Goal: Task Accomplishment & Management: Manage account settings

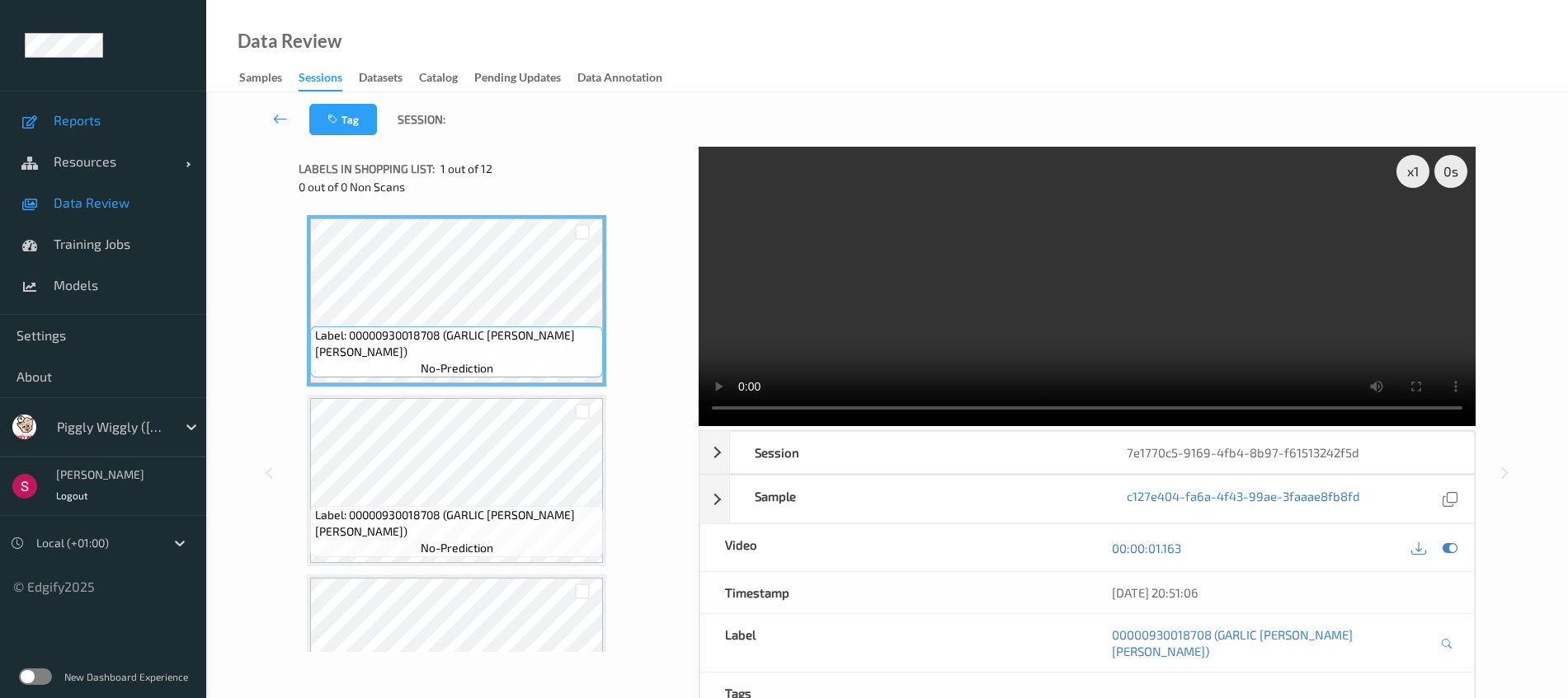
drag, startPoint x: 0, startPoint y: 0, endPoint x: 101, endPoint y: 124, distance: 159.9
click at [101, 124] on span "Reports" at bounding box center [122, 120] width 137 height 16
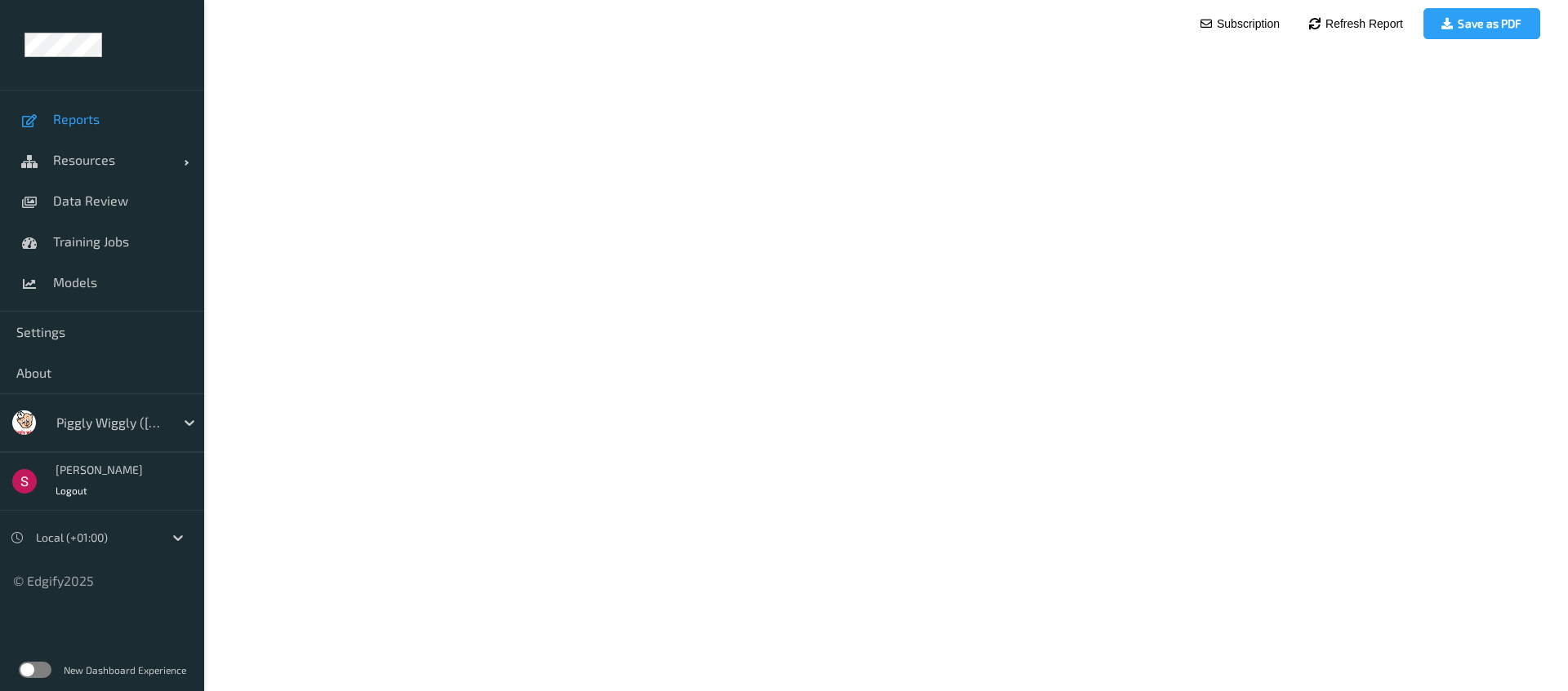
click at [98, 421] on div at bounding box center [112, 423] width 111 height 20
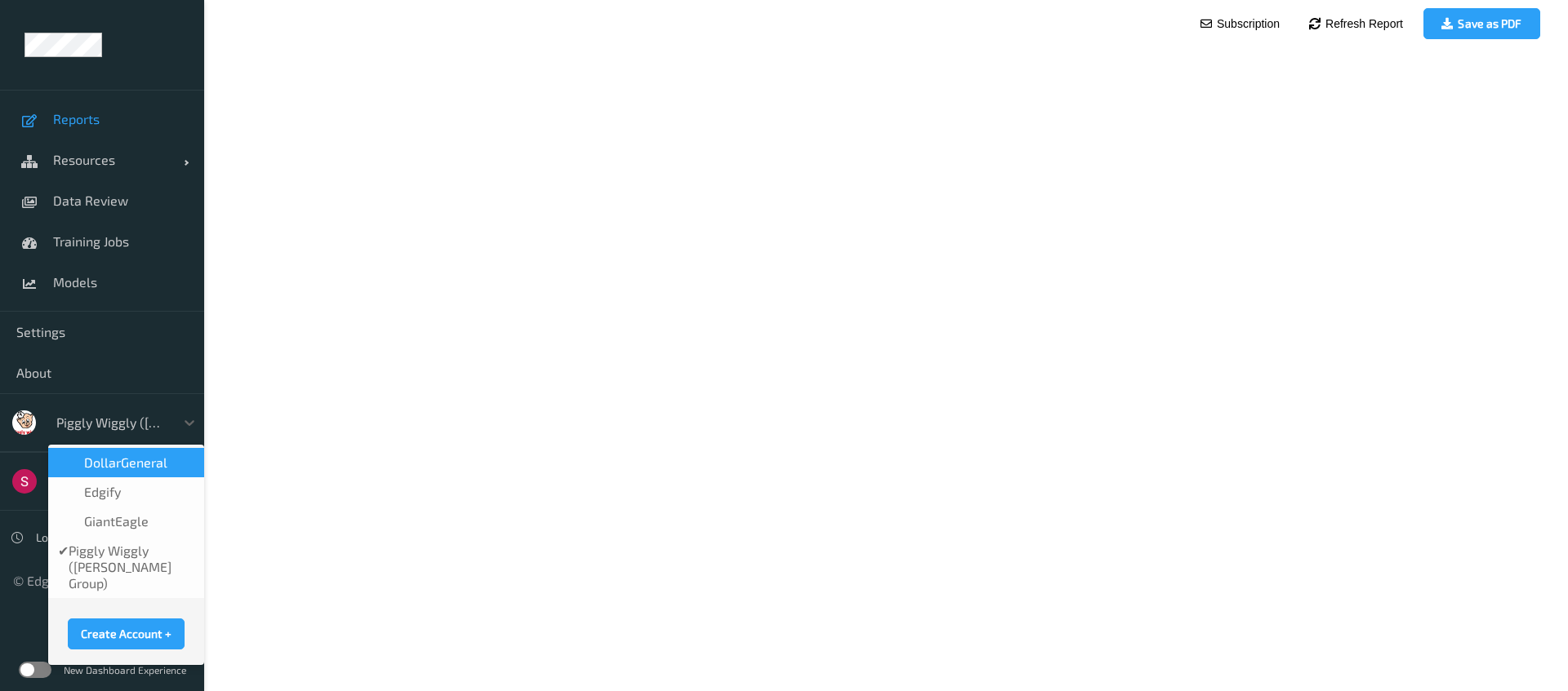
click at [103, 527] on span "GiantEagle" at bounding box center [116, 521] width 64 height 16
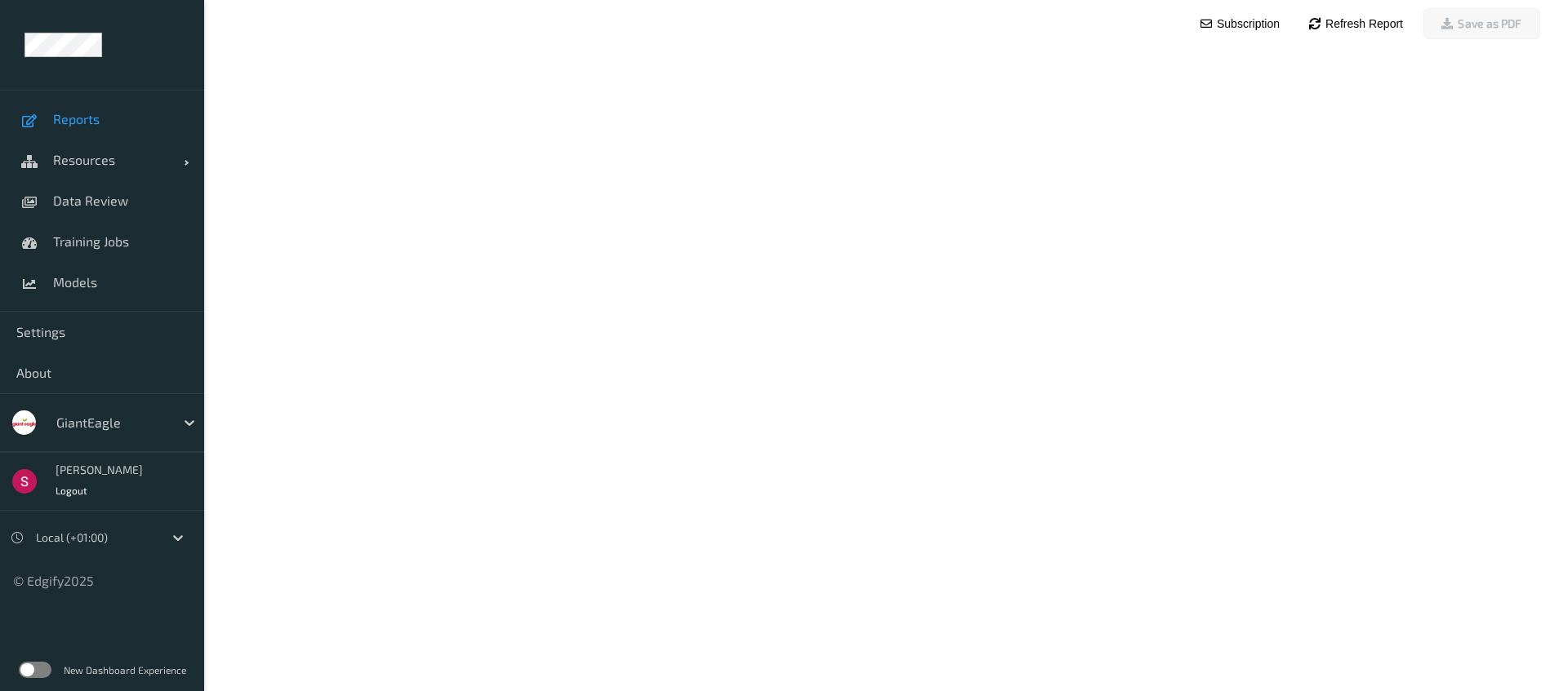
click at [113, 124] on span "Reports" at bounding box center [121, 119] width 135 height 16
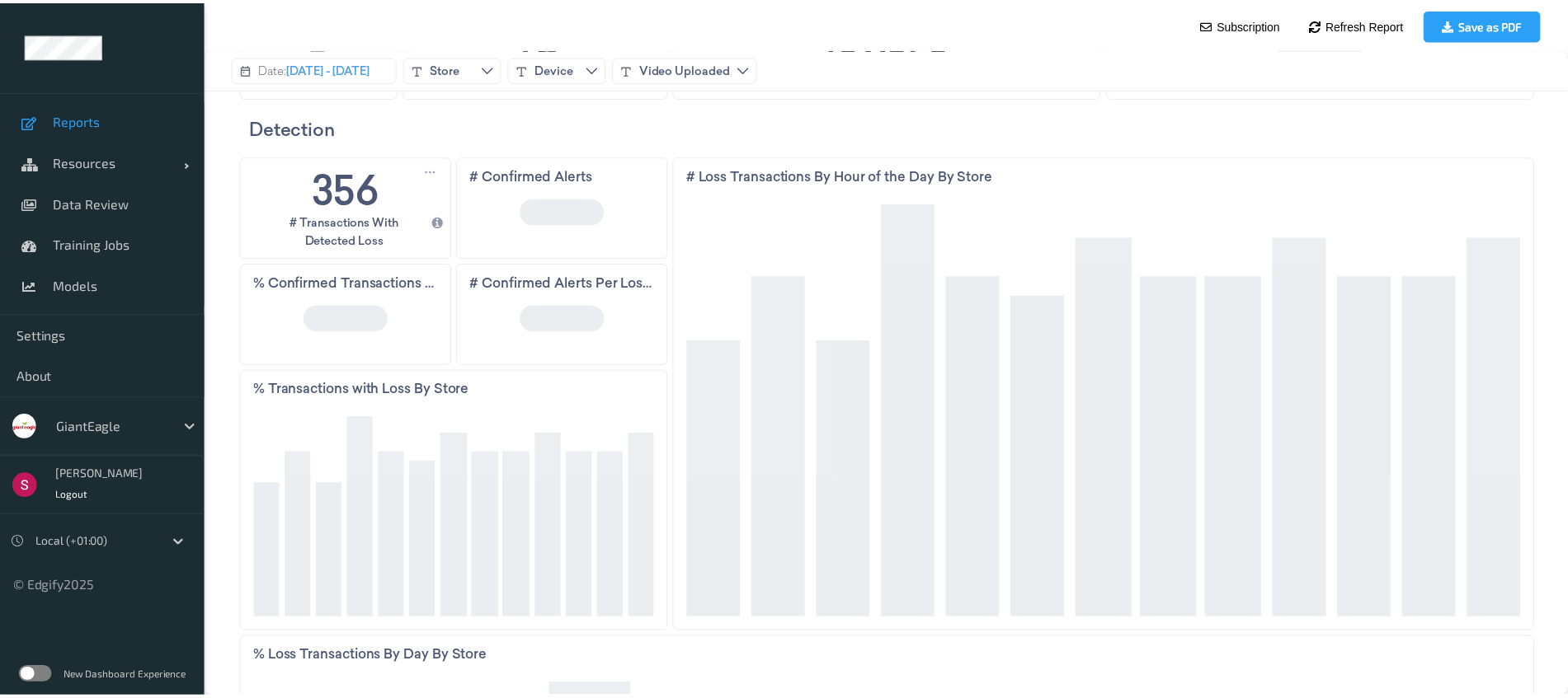
scroll to position [205, 0]
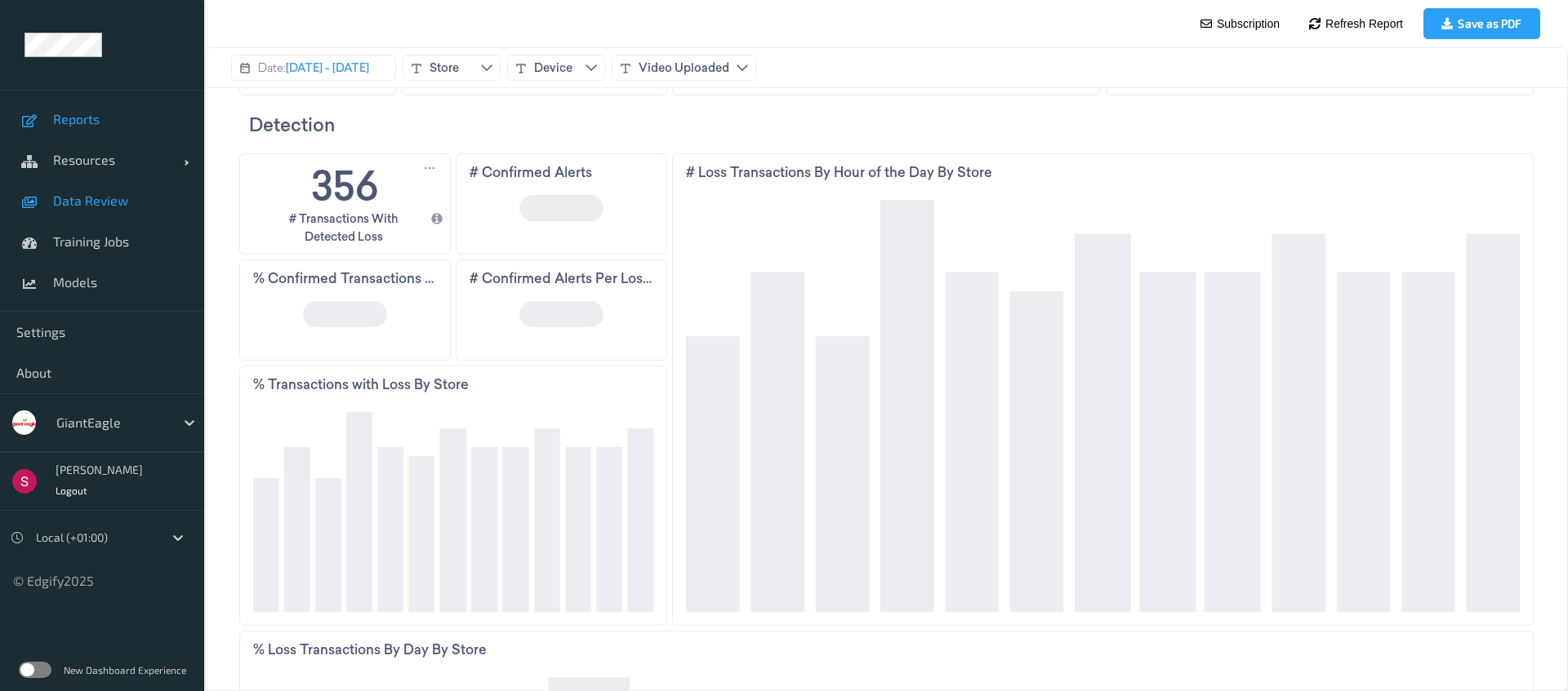
click at [111, 202] on span "Data Review" at bounding box center [121, 200] width 135 height 16
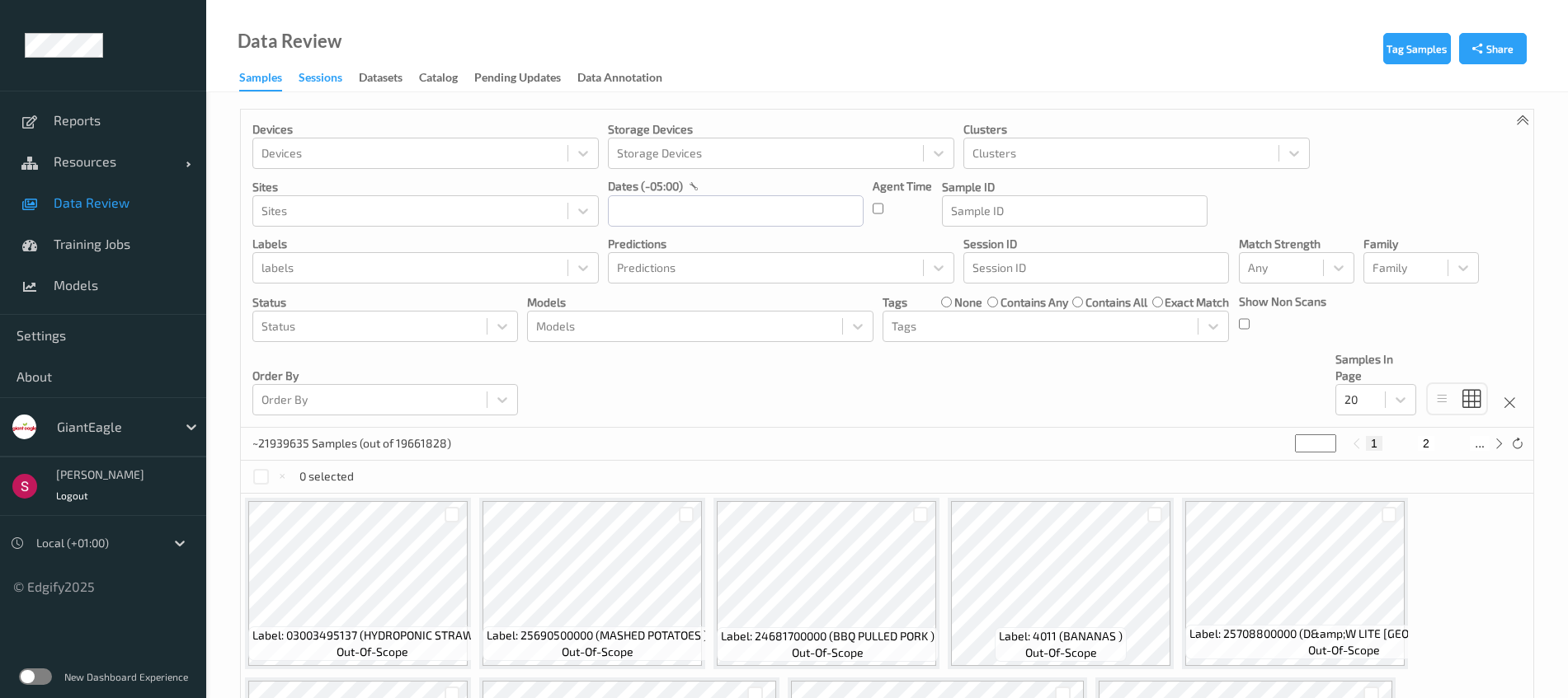
click at [336, 81] on div "Sessions" at bounding box center [321, 80] width 44 height 21
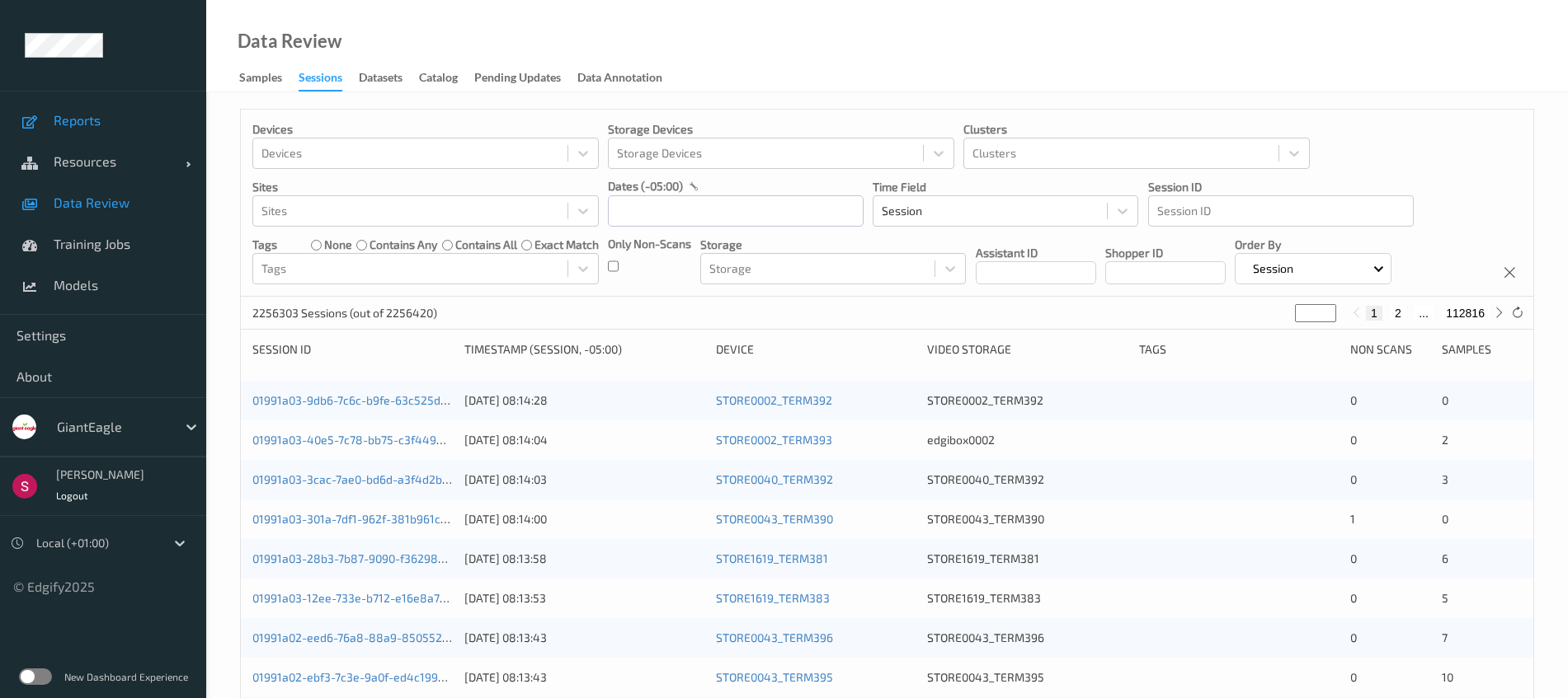
click at [114, 108] on link "Reports" at bounding box center [103, 120] width 206 height 41
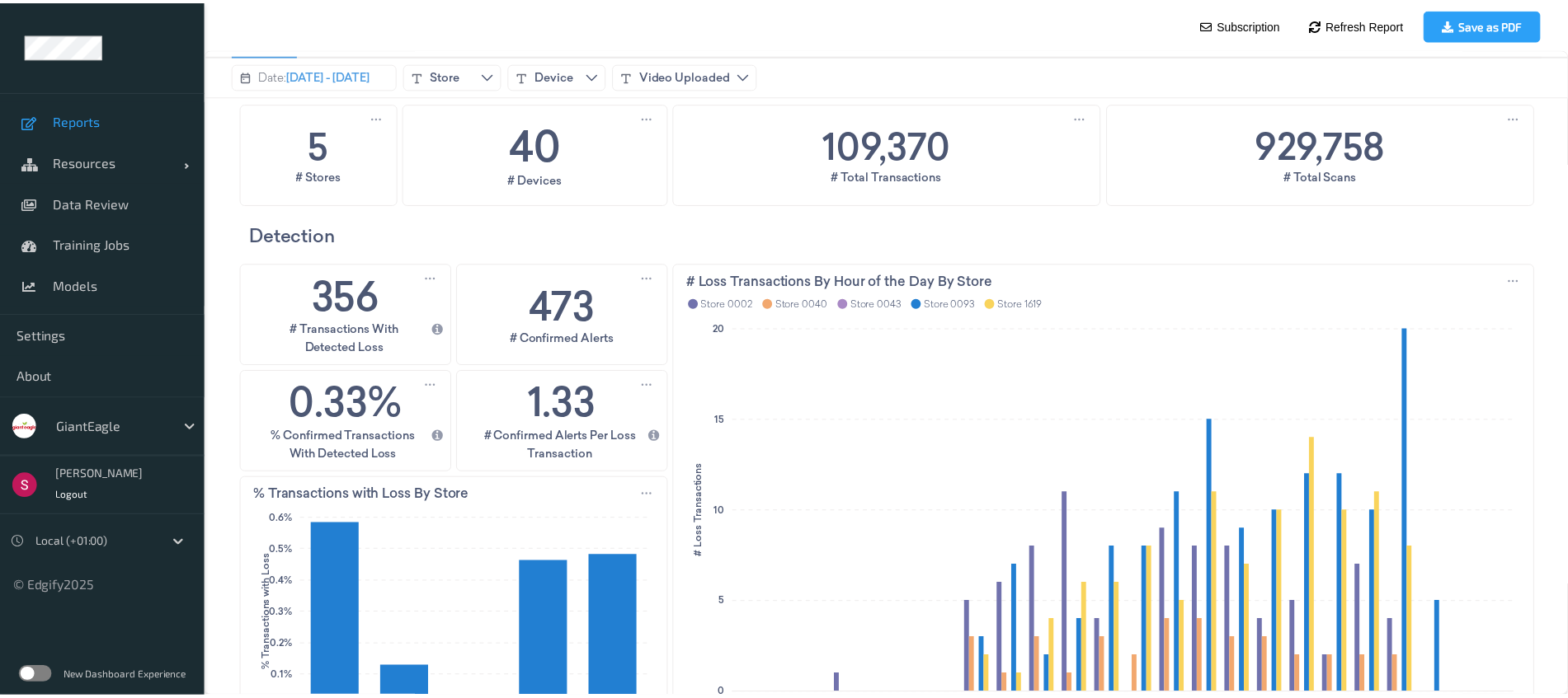
scroll to position [102, 0]
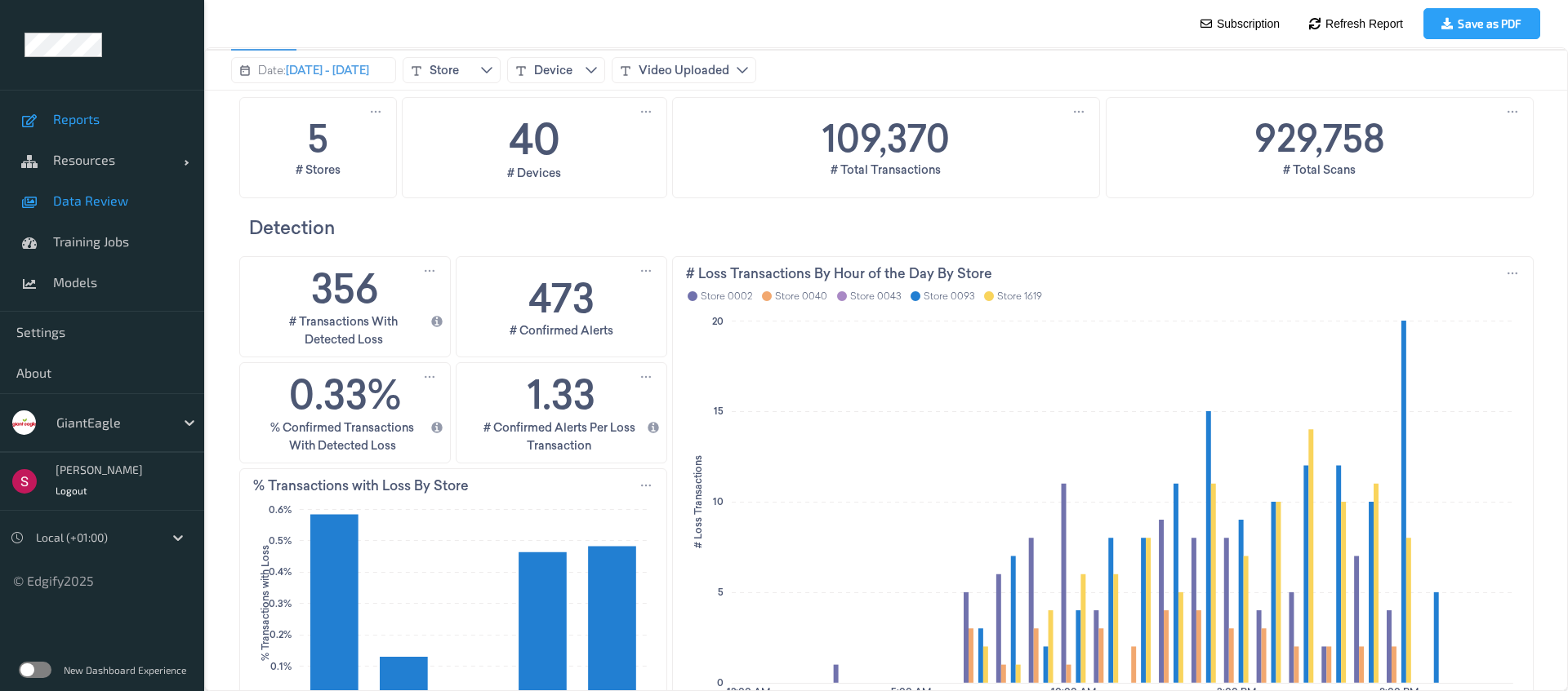
click at [116, 204] on span "Data Review" at bounding box center [121, 200] width 135 height 16
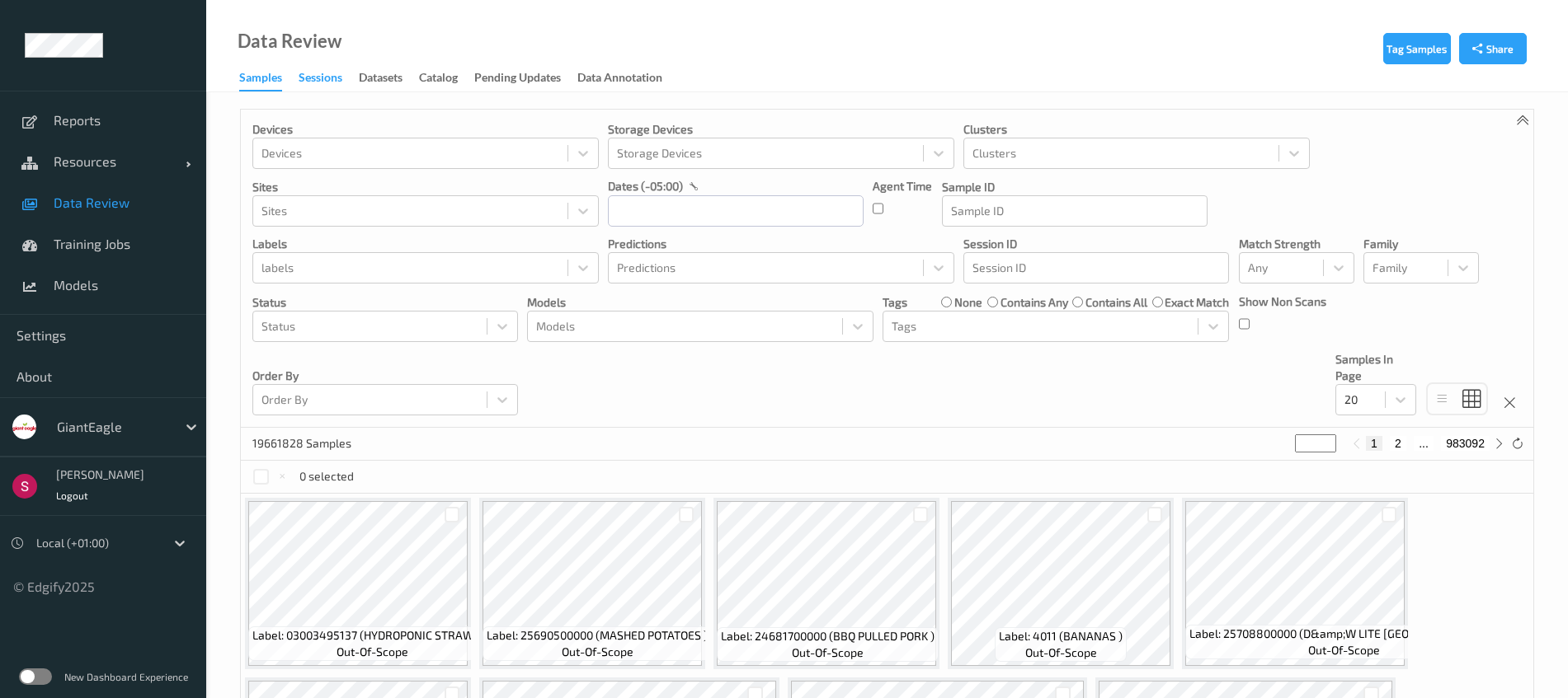
click at [318, 81] on div "Sessions" at bounding box center [321, 80] width 44 height 21
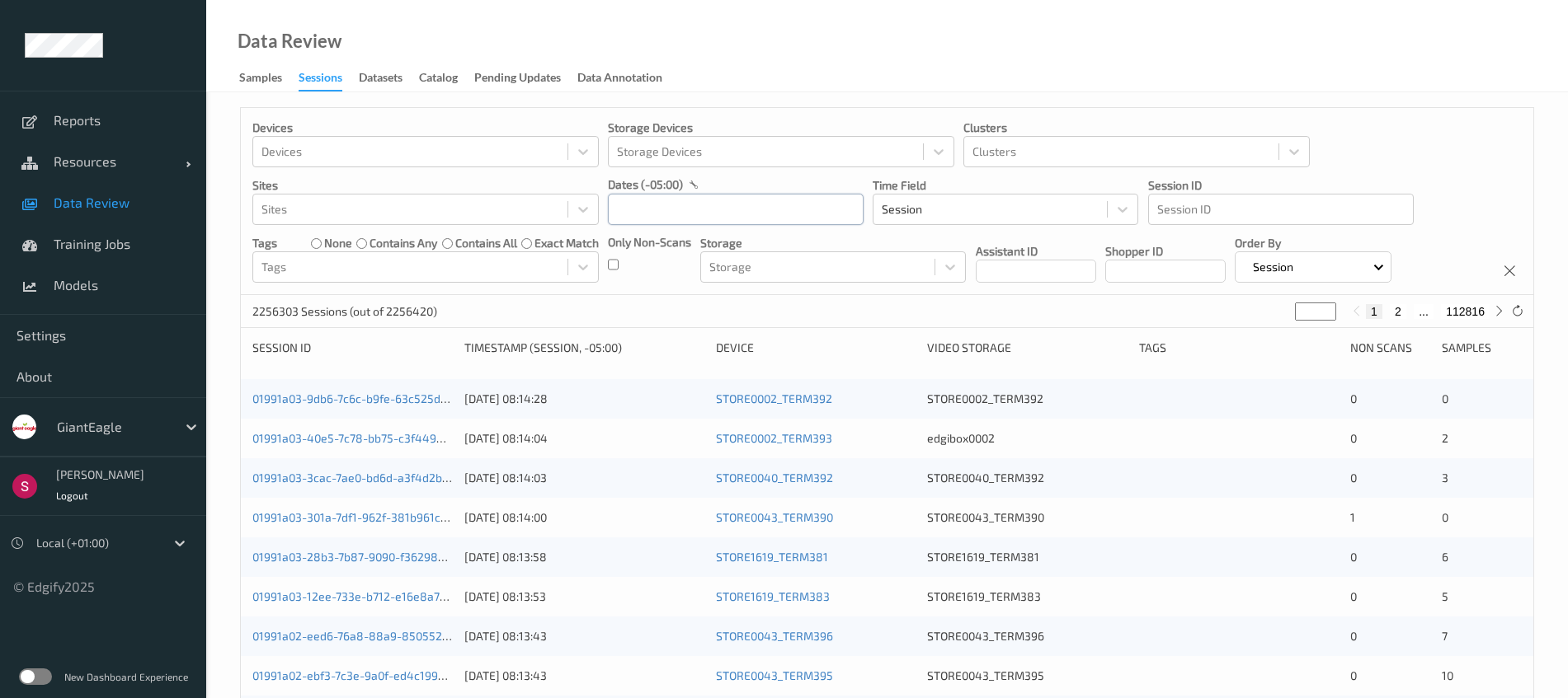
click at [649, 204] on input "text" at bounding box center [735, 210] width 256 height 31
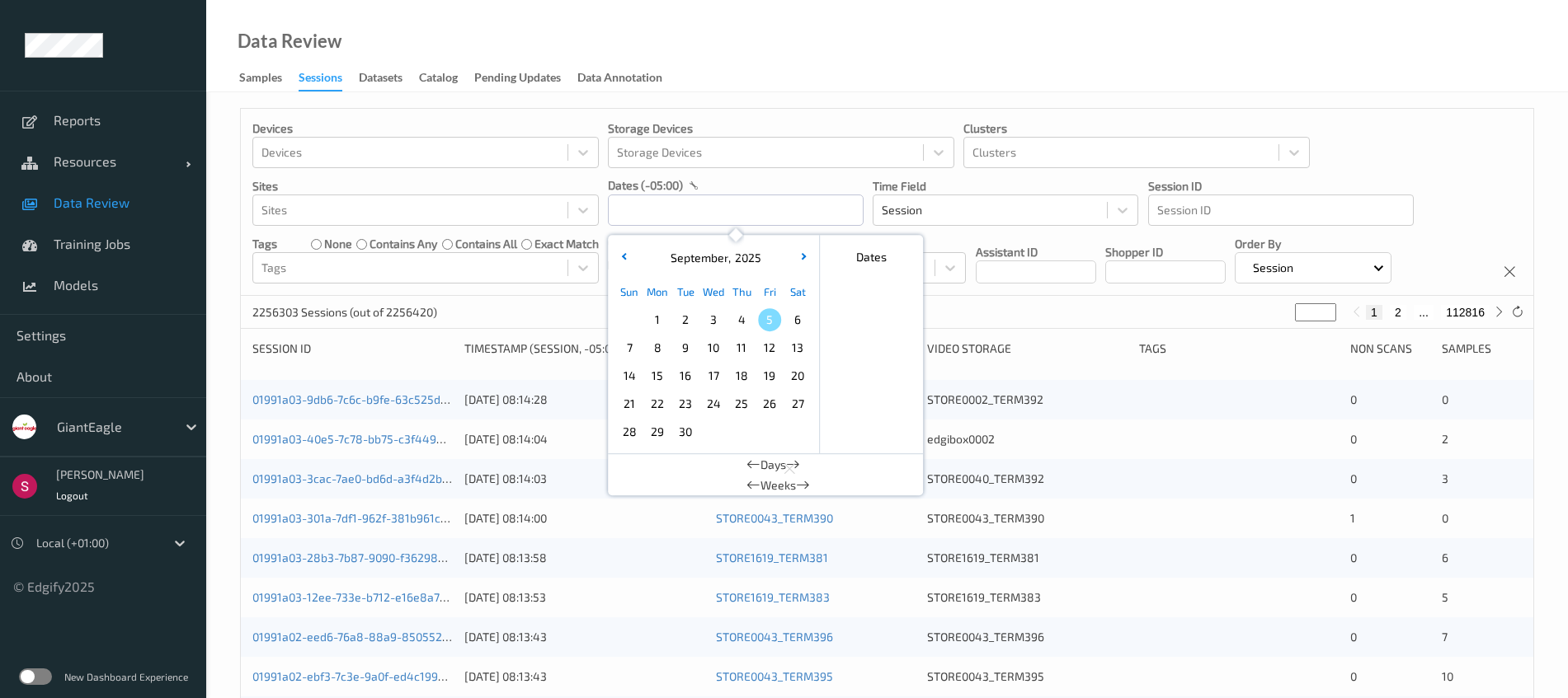
click at [647, 325] on span "1" at bounding box center [657, 320] width 23 height 23
click at [648, 326] on span "1" at bounding box center [657, 320] width 23 height 23
type input "[DATE] 00:00 -> [DATE] 23:59"
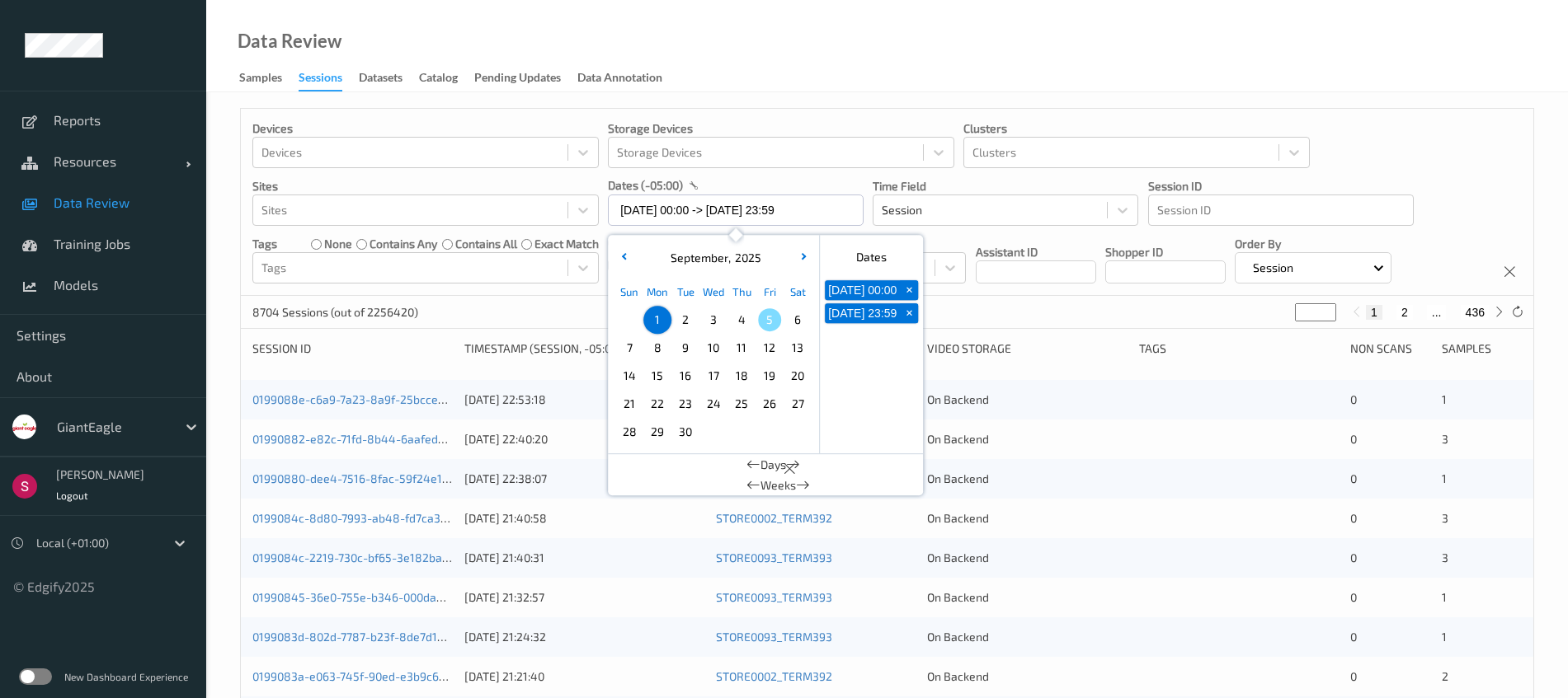
click at [1049, 311] on div "8704 Sessions (out of 2256420) * 1 2 ... 436" at bounding box center [887, 312] width 1292 height 33
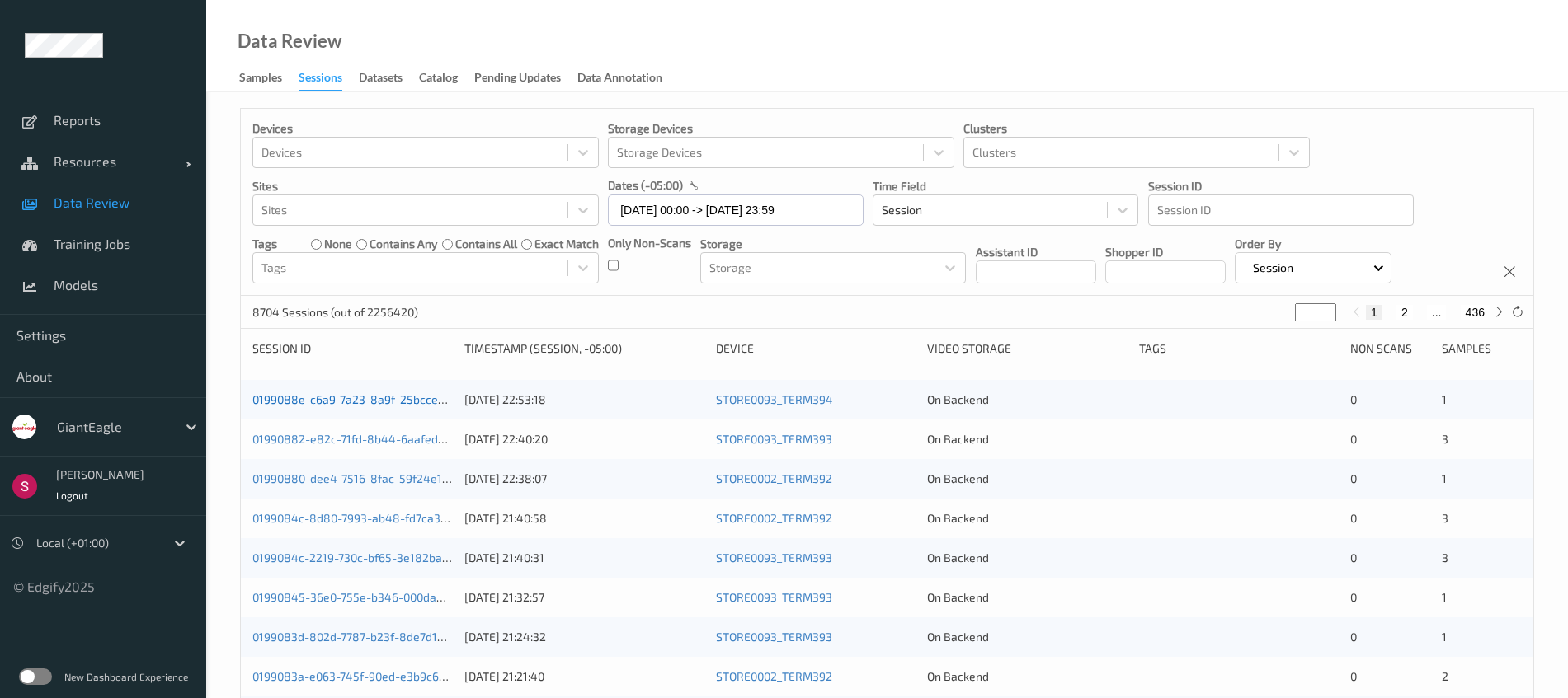
drag, startPoint x: 305, startPoint y: 392, endPoint x: 300, endPoint y: 400, distance: 9.4
click at [305, 392] on div "0199088e-c6a9-7a23-8a9f-25bcced26caf [DATE] 22:53:18 STORE0093_TERM394 On Backe…" at bounding box center [887, 399] width 1292 height 39
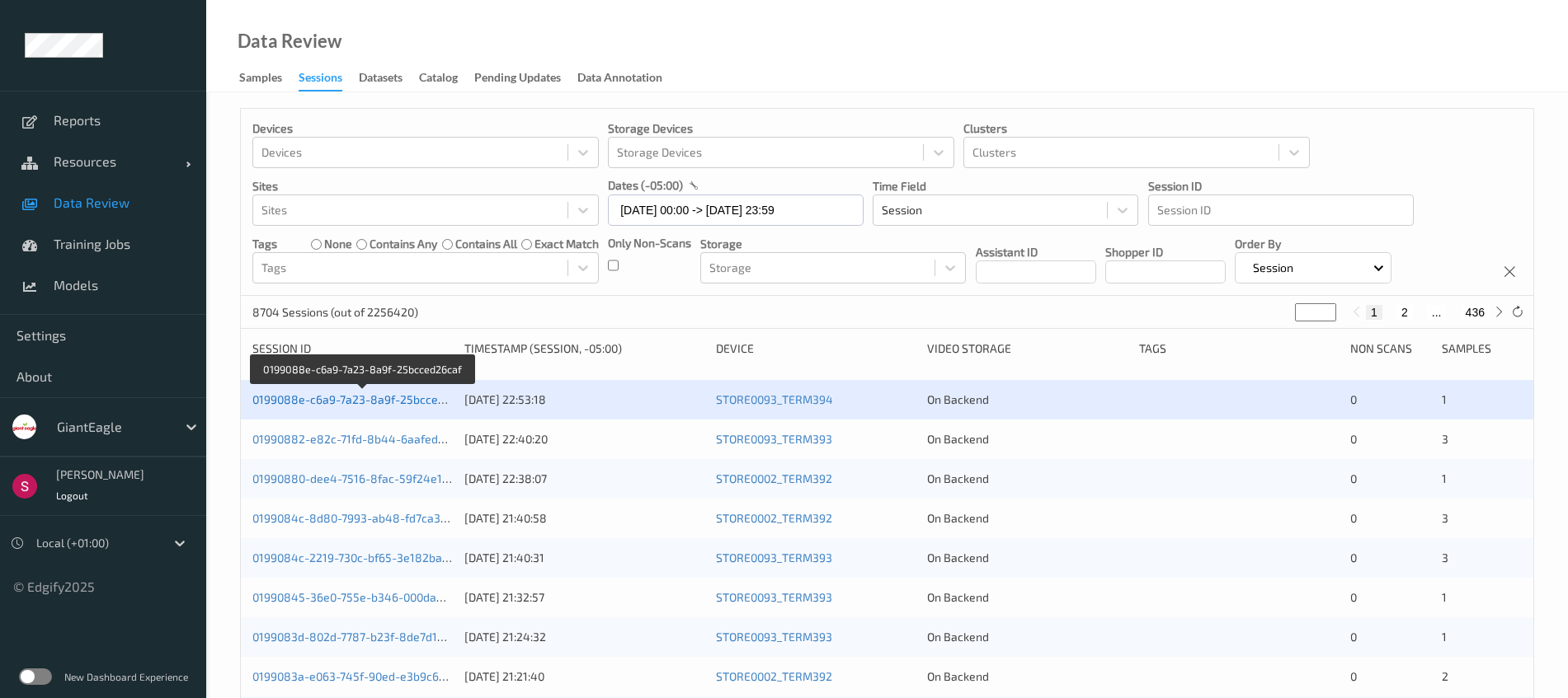
click at [300, 400] on link "0199088e-c6a9-7a23-8a9f-25bcced26caf" at bounding box center [363, 398] width 222 height 14
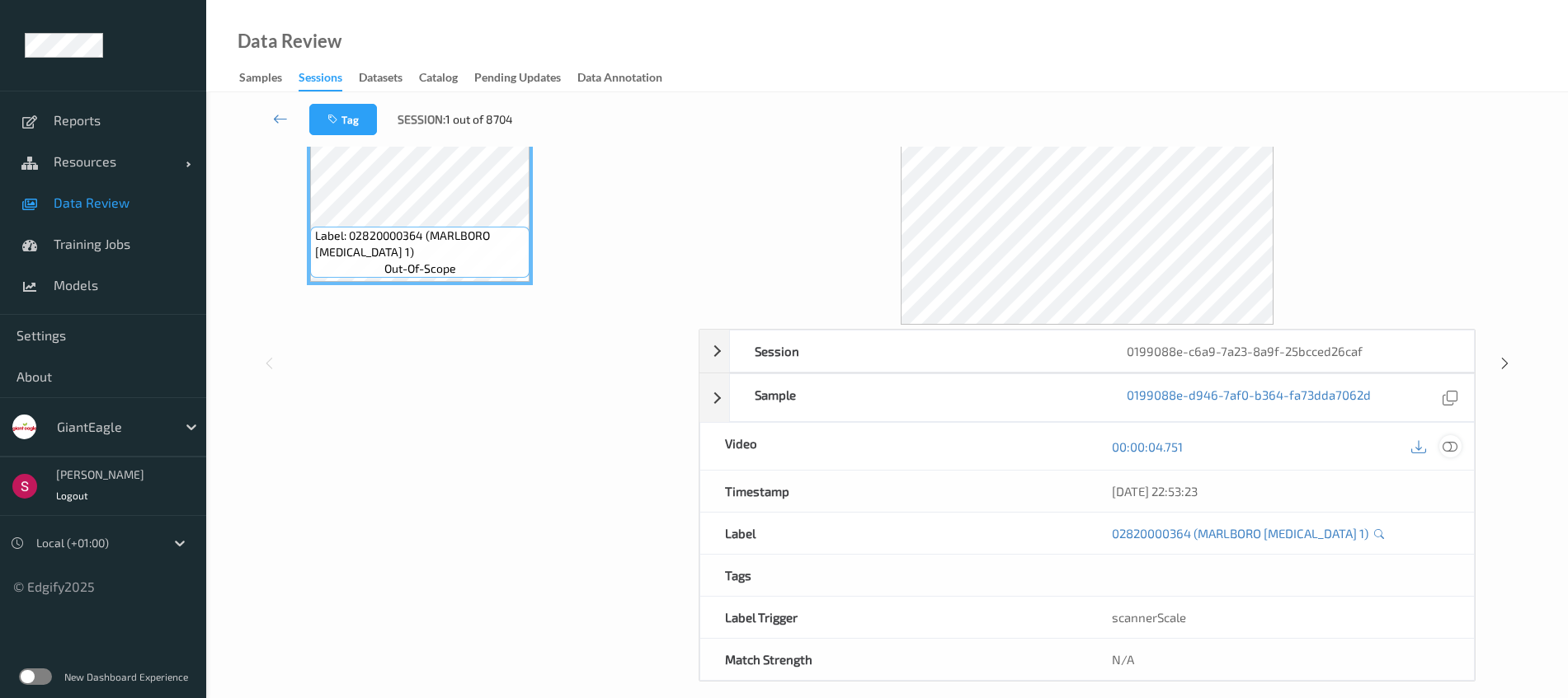
scroll to position [103, 0]
click at [1454, 442] on icon at bounding box center [1450, 446] width 15 height 15
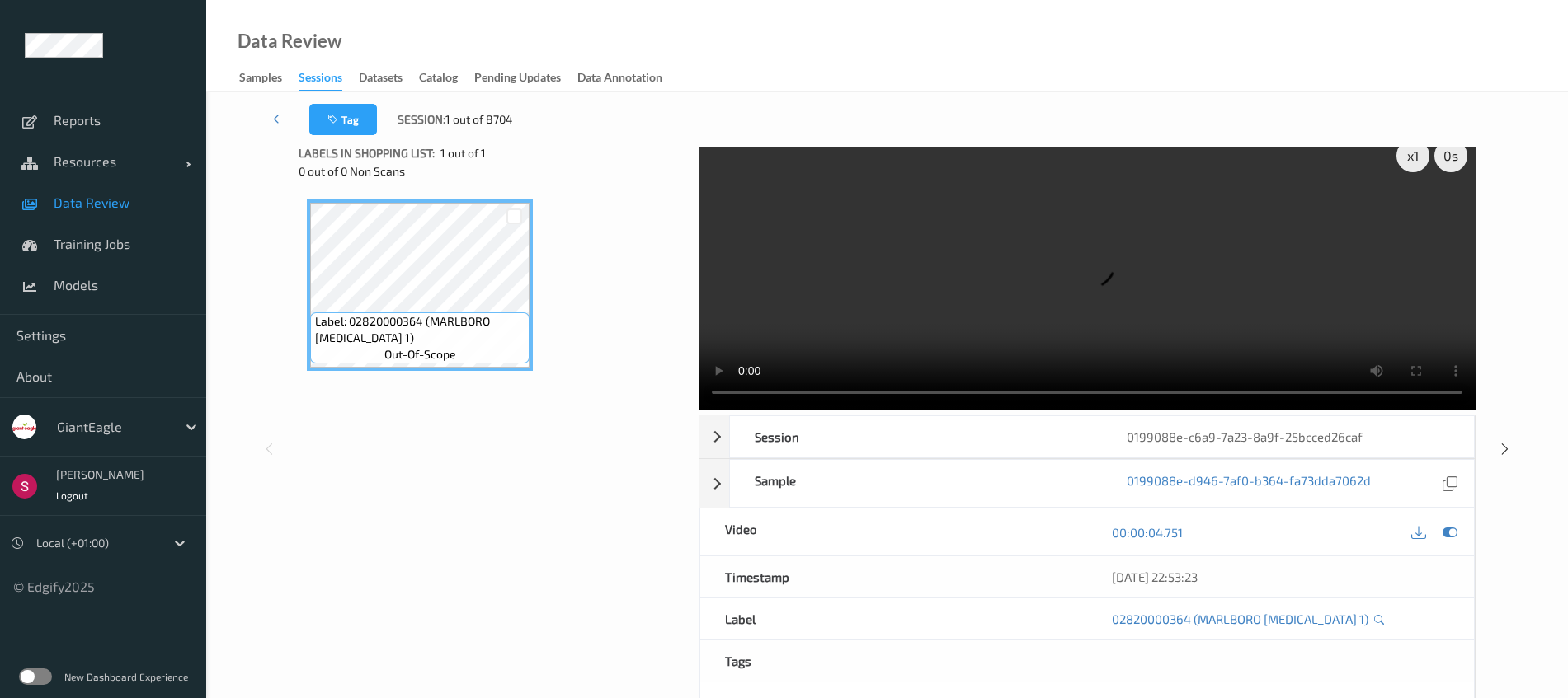
scroll to position [0, 0]
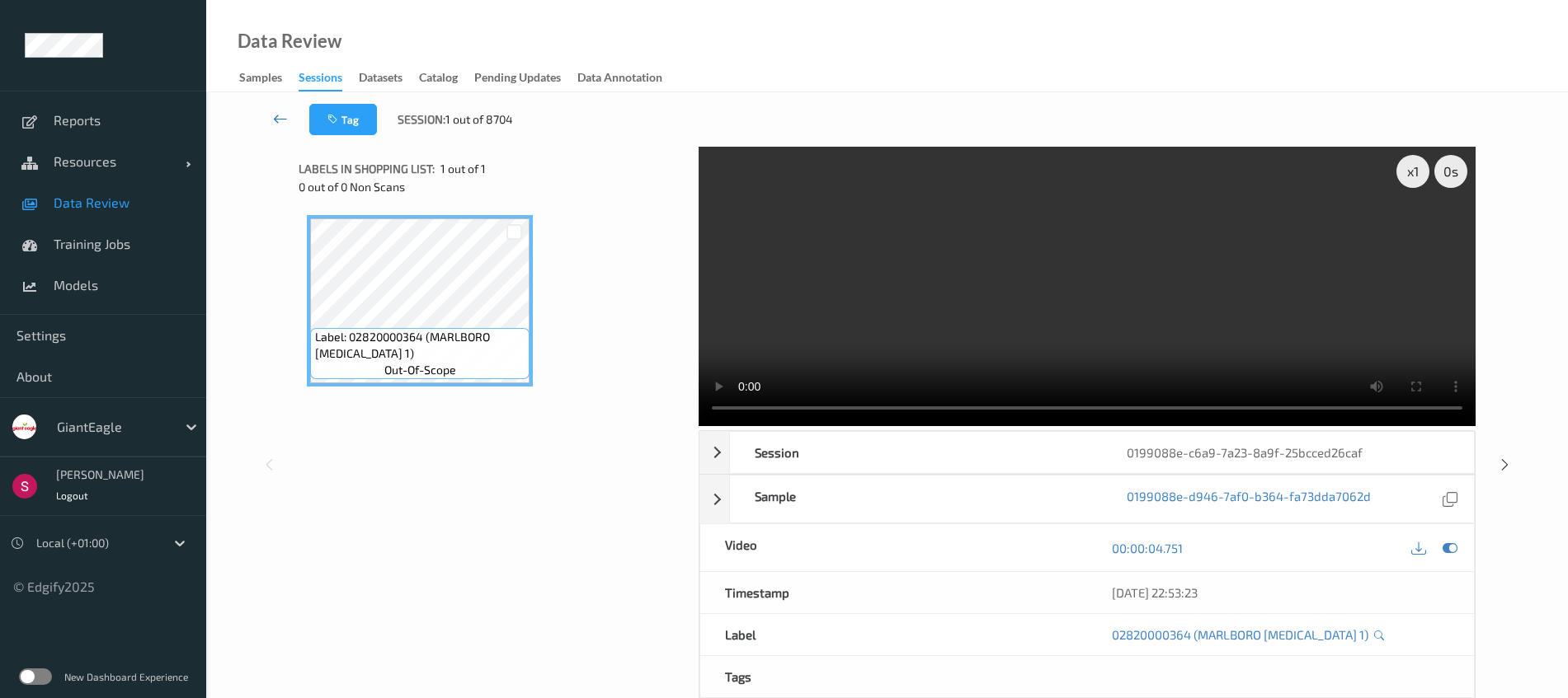
click at [271, 119] on link at bounding box center [280, 119] width 58 height 31
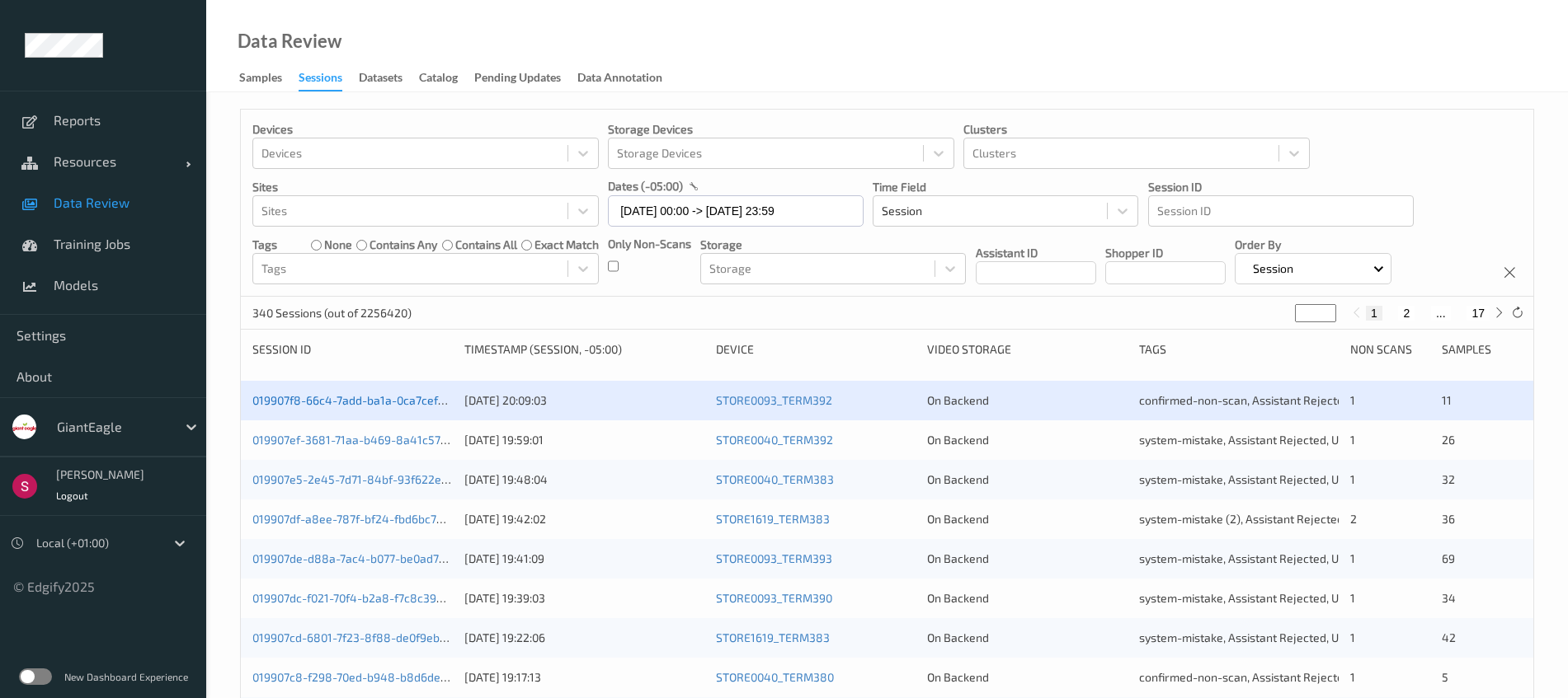
click at [359, 408] on link "019907f8-66c4-7add-ba1a-0ca7cefbbb11" at bounding box center [359, 399] width 215 height 14
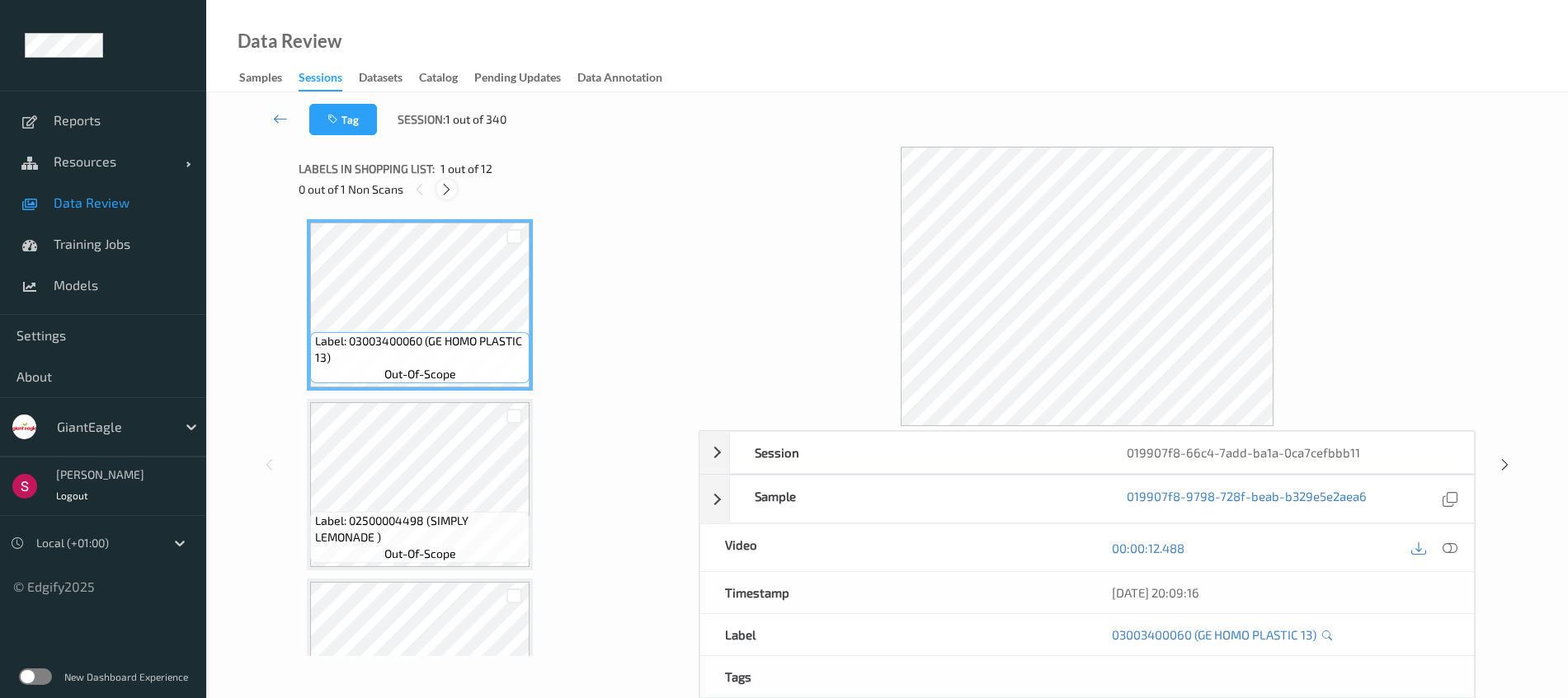
click at [452, 185] on icon at bounding box center [446, 190] width 14 height 15
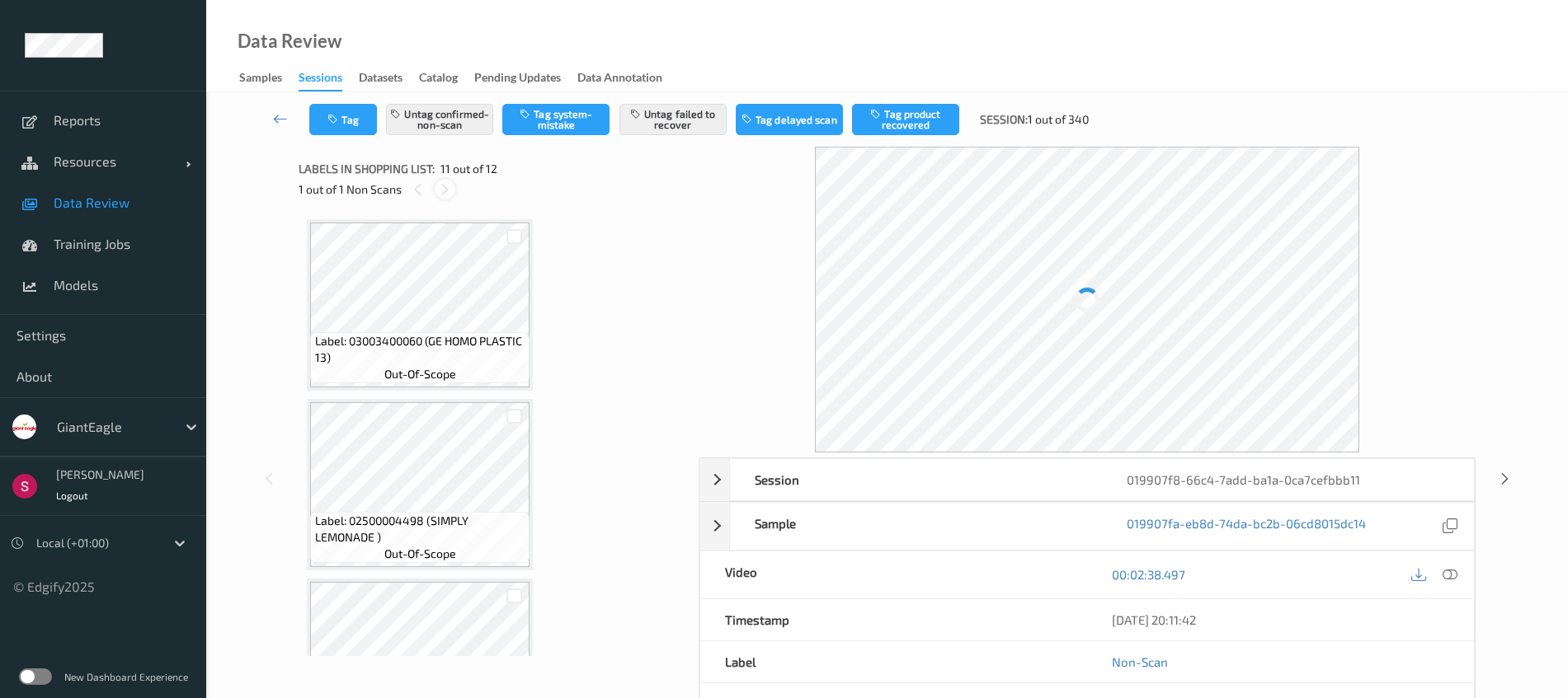
scroll to position [1626, 0]
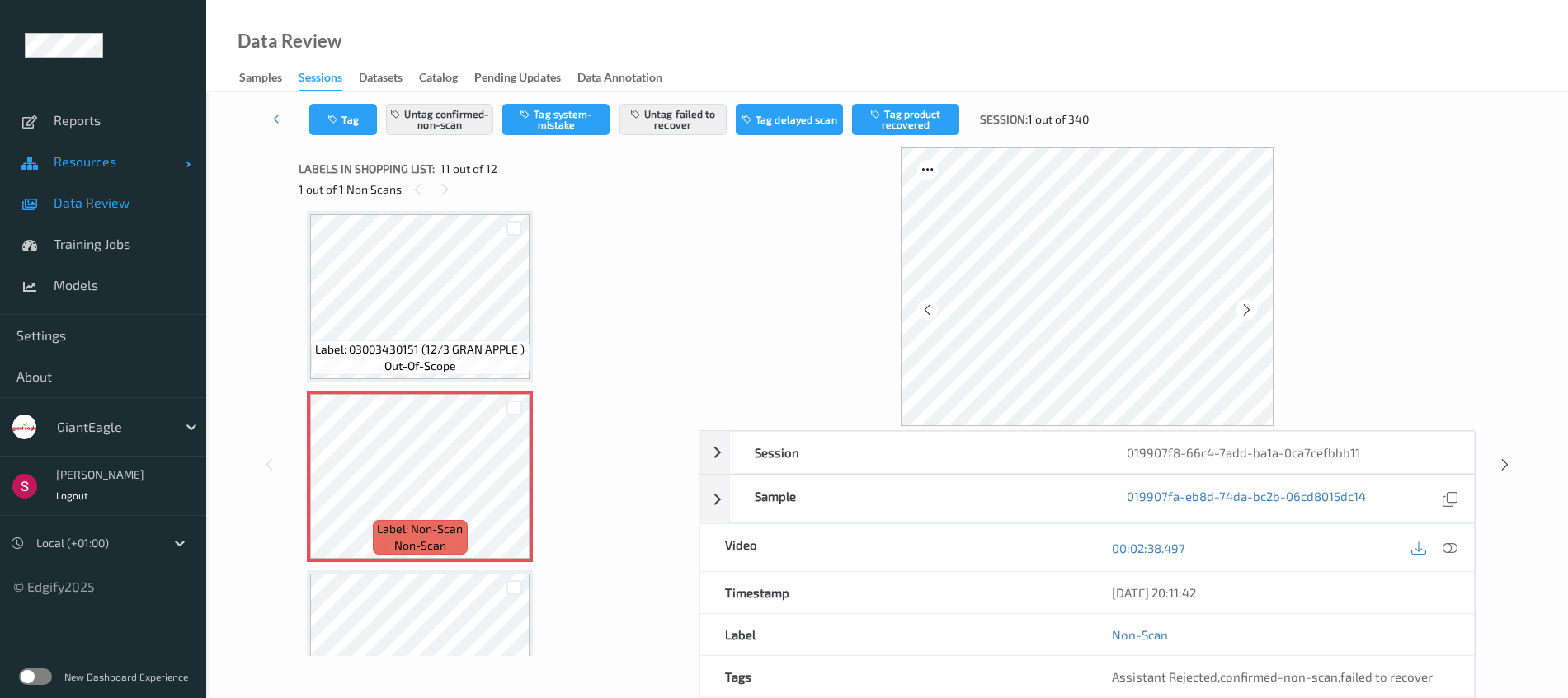
click at [99, 159] on span "Resources" at bounding box center [120, 161] width 132 height 16
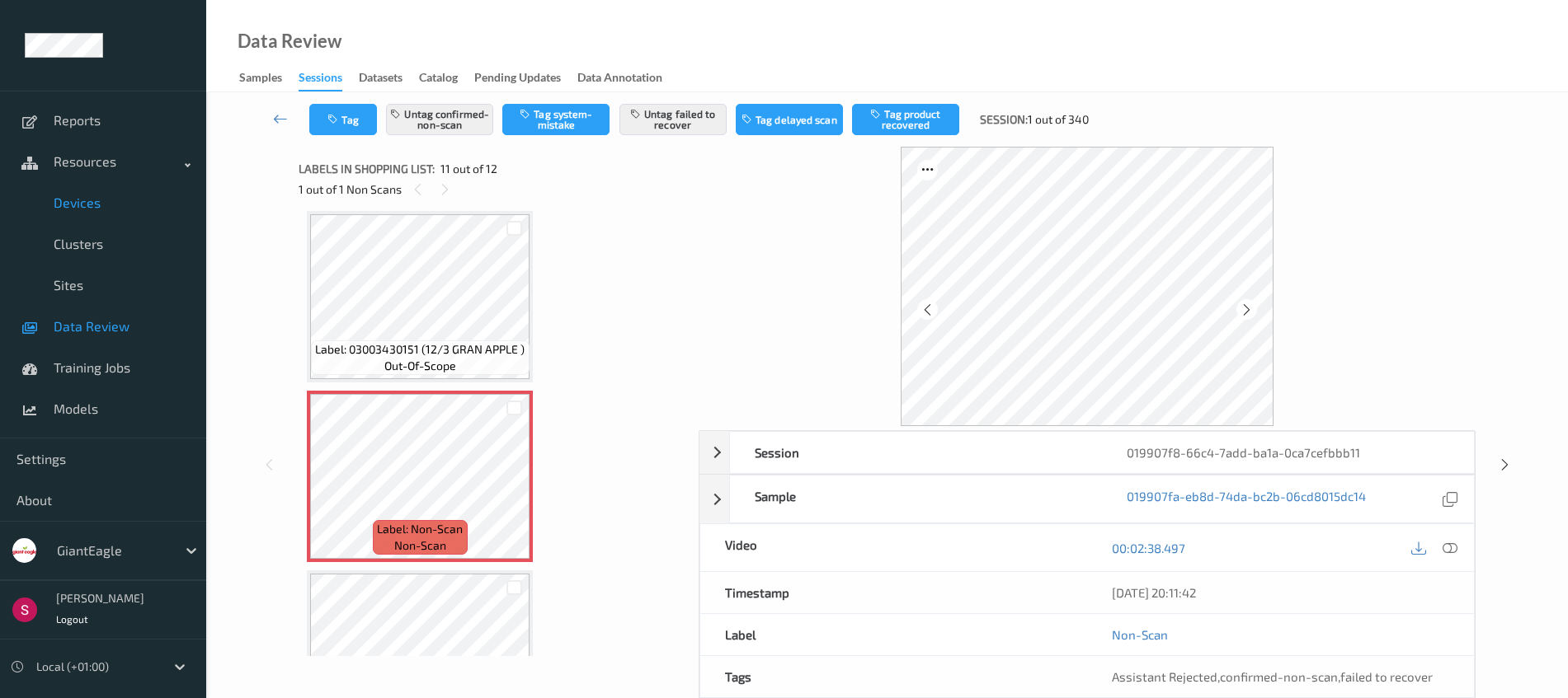
click at [96, 196] on span "Devices" at bounding box center [122, 202] width 137 height 16
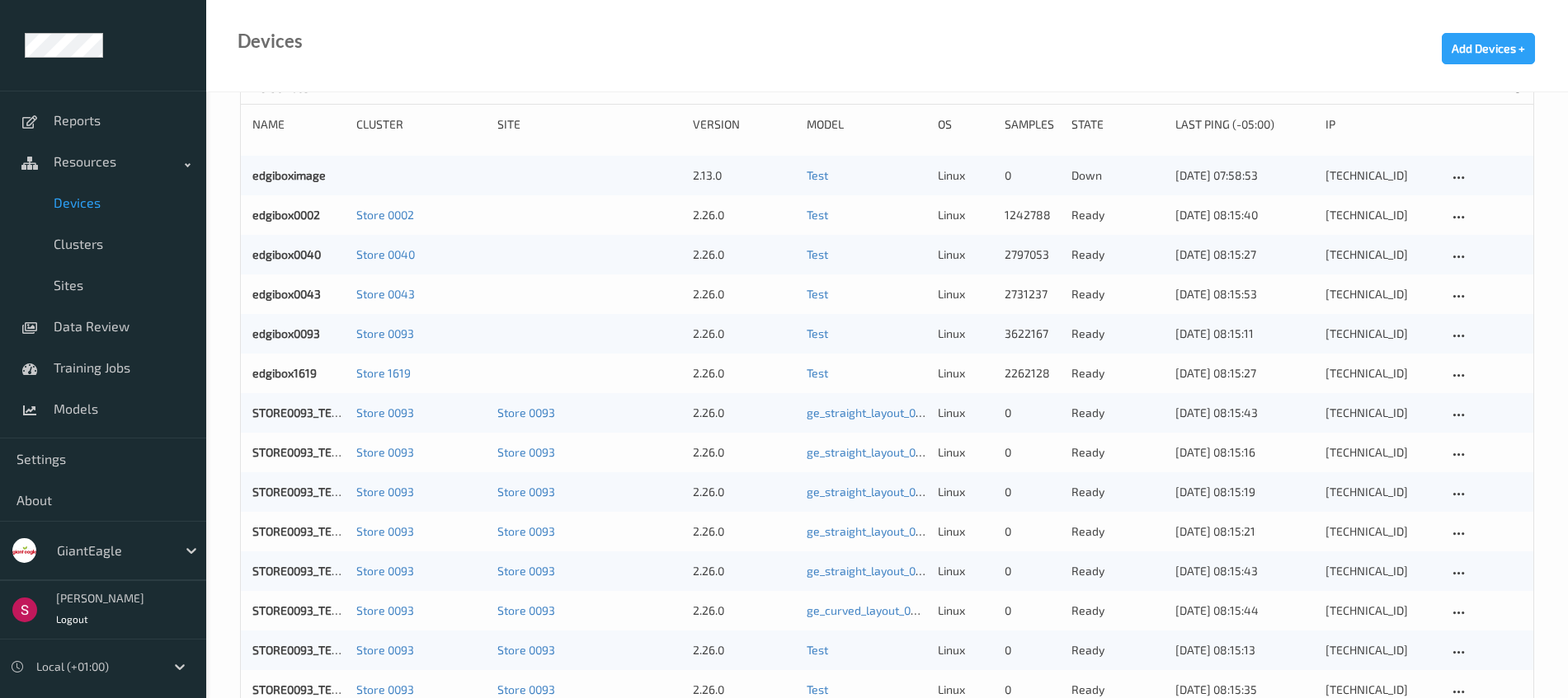
scroll to position [103, 0]
click at [290, 531] on link "STORE0093_TERM394" at bounding box center [311, 530] width 117 height 14
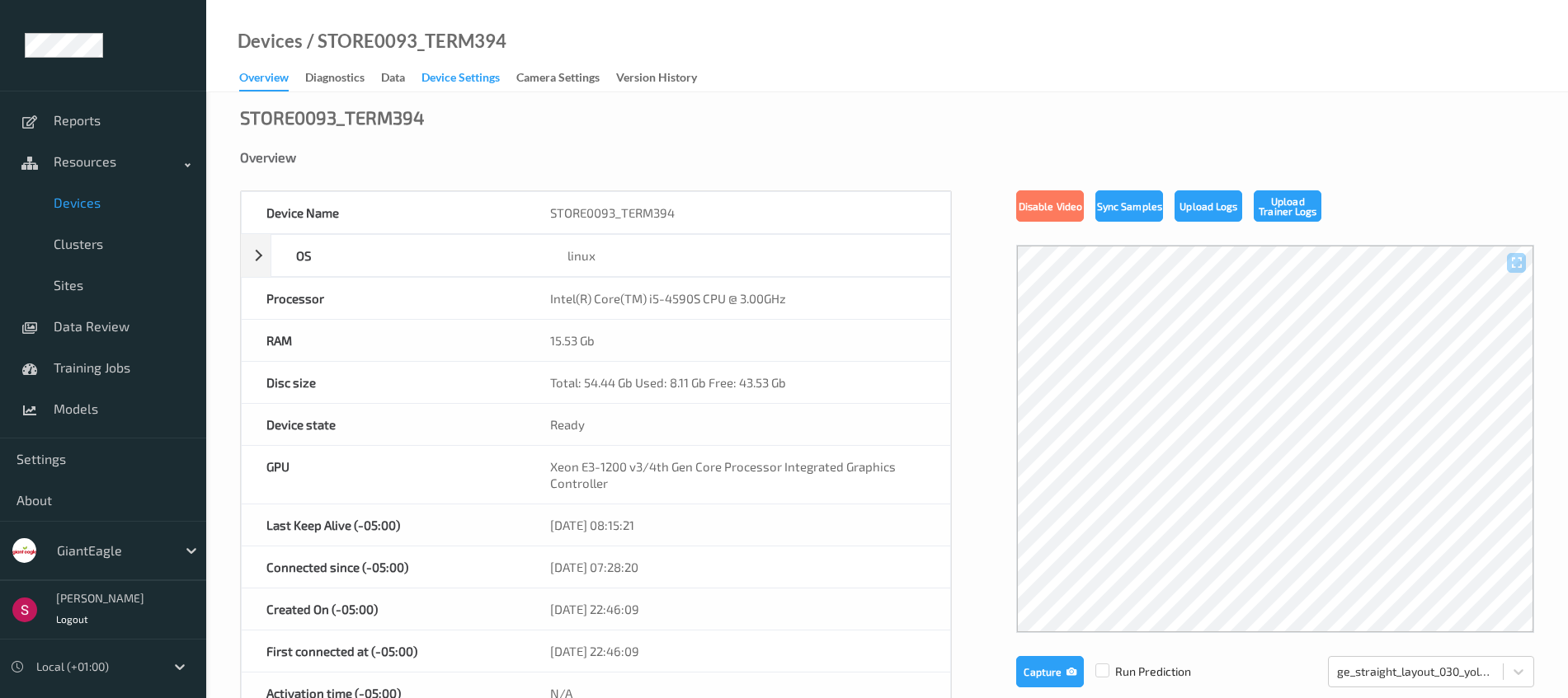
click at [466, 82] on div "Device Settings" at bounding box center [461, 80] width 79 height 21
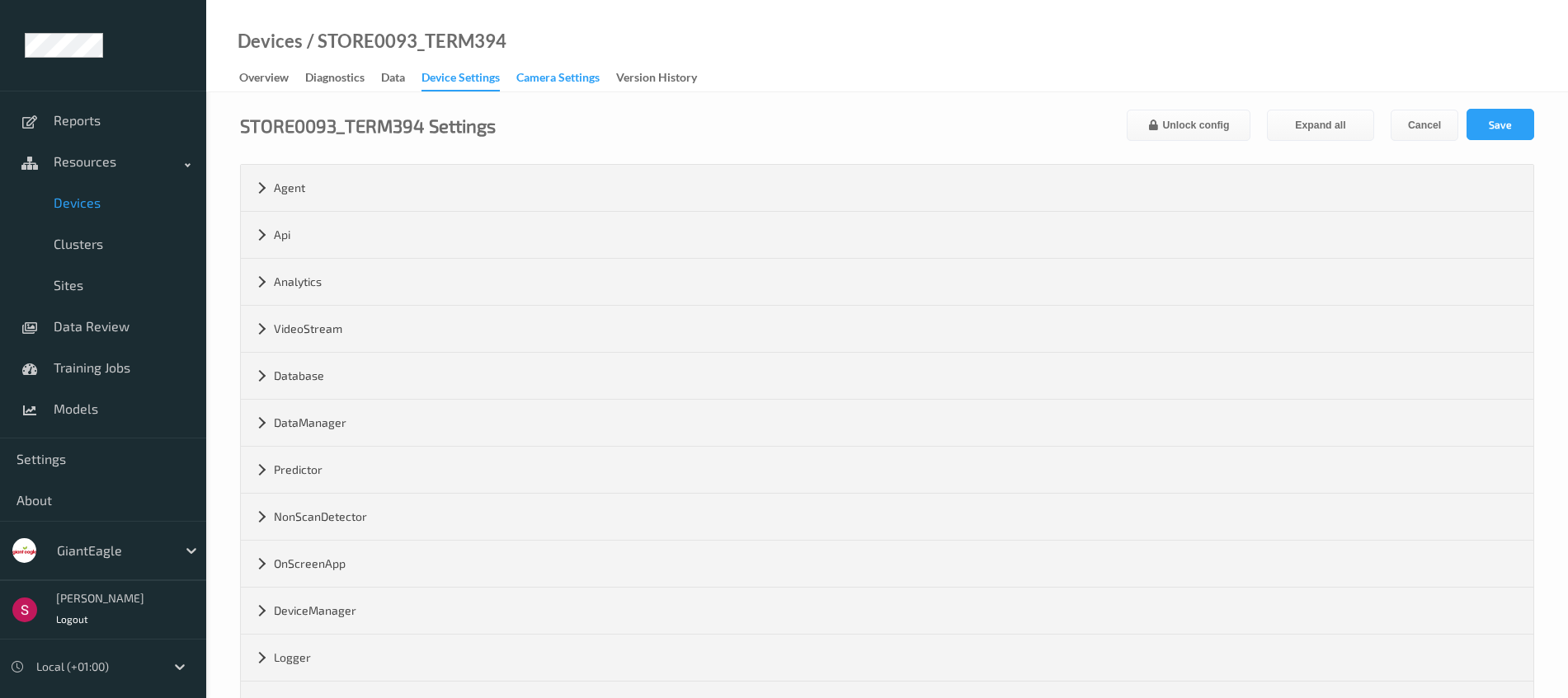
click at [567, 83] on div "Camera Settings" at bounding box center [557, 80] width 83 height 21
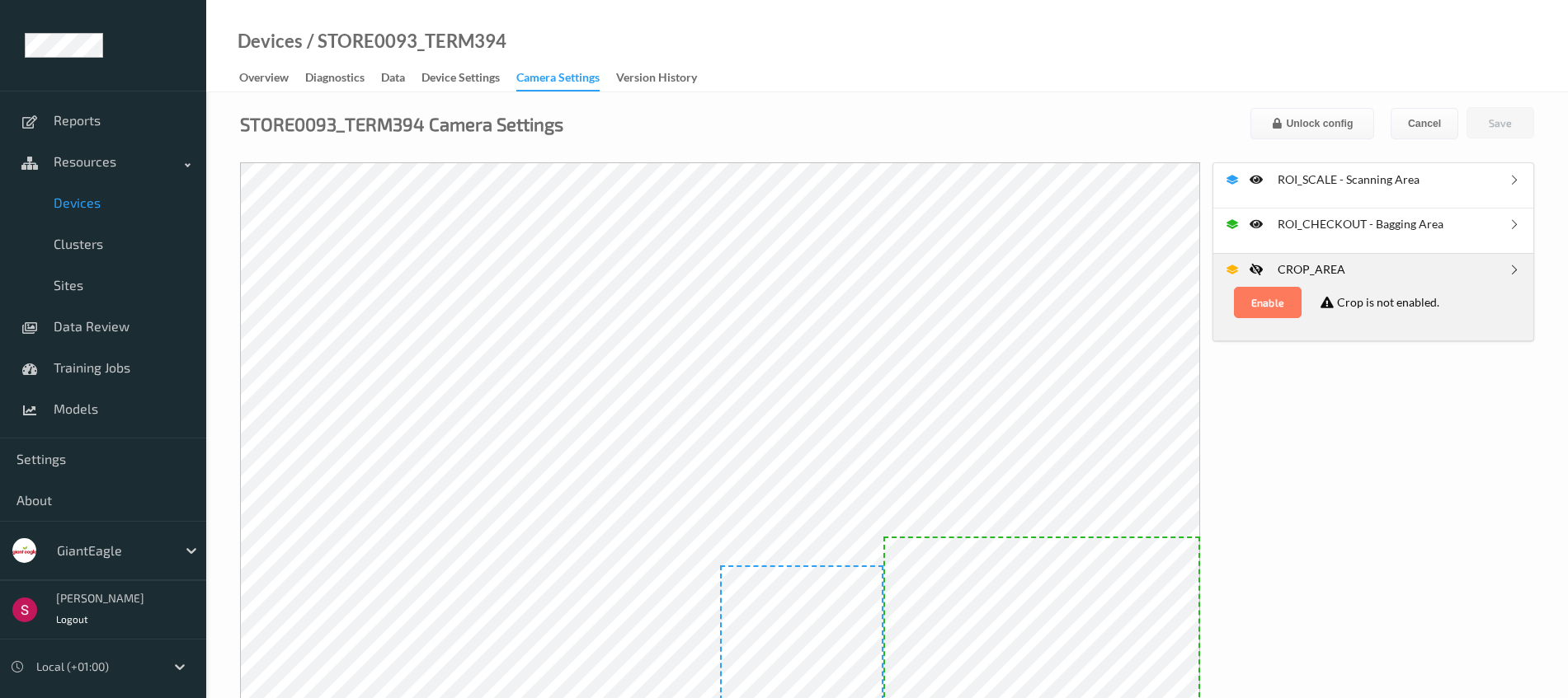
scroll to position [1, 0]
click at [115, 164] on span "Resources" at bounding box center [120, 161] width 132 height 16
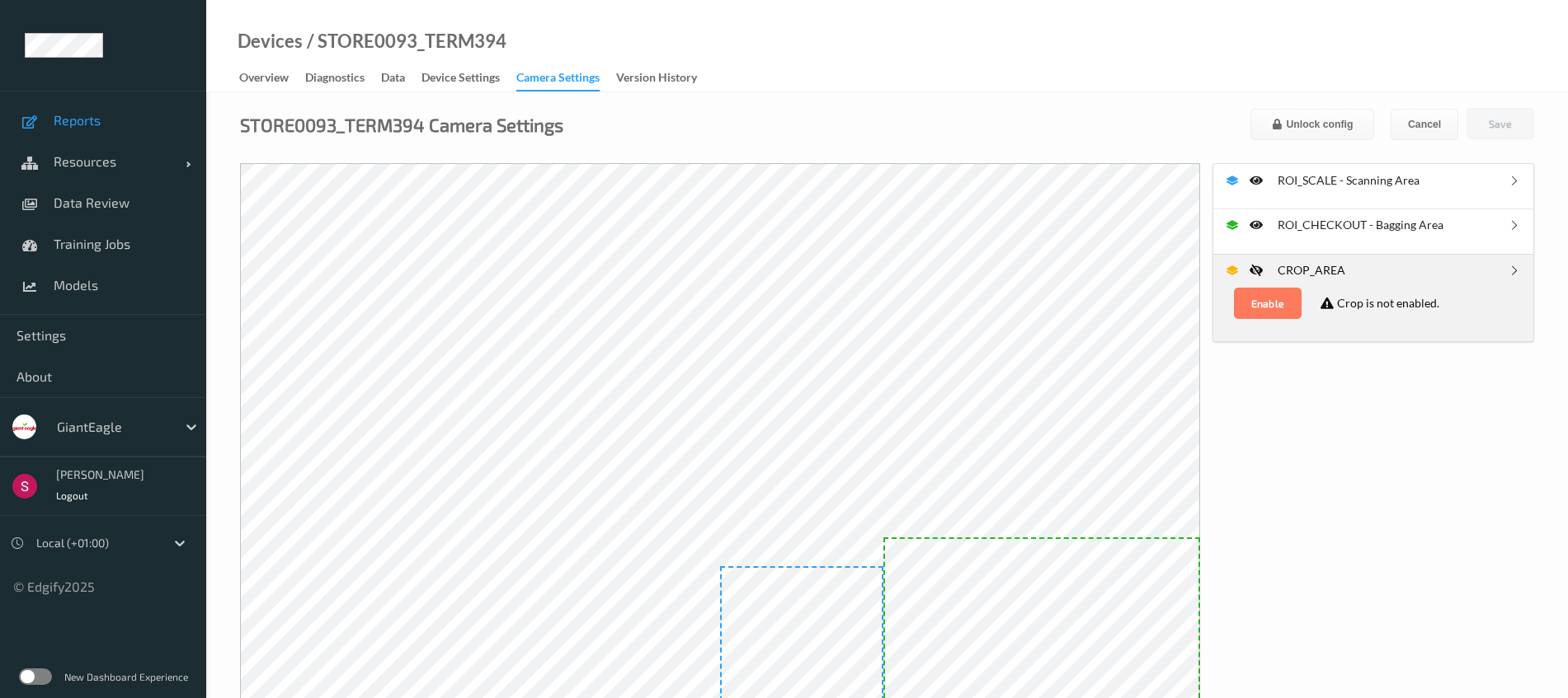
click at [90, 115] on span "Reports" at bounding box center [122, 120] width 137 height 16
